Goal: Navigation & Orientation: Go to known website

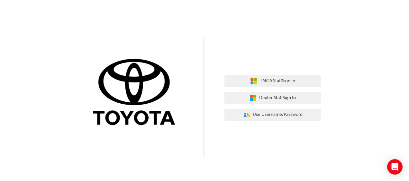
click at [252, 104] on div "TMCA Staff Sign In Dealer Staff Sign In User Authentication Icon - Blue Person,…" at bounding box center [272, 98] width 96 height 56
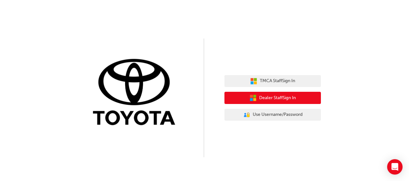
click at [256, 96] on button "Dealer Staff Sign In" at bounding box center [272, 98] width 96 height 12
